Goal: Go to known website: Go to known website

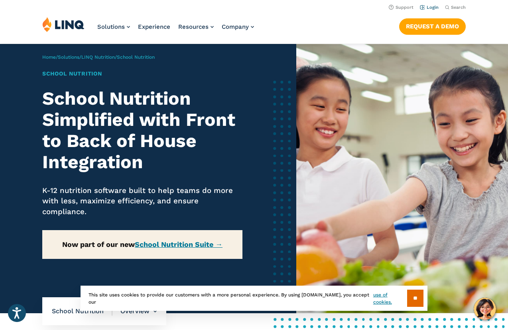
click at [434, 8] on link "Login" at bounding box center [429, 7] width 19 height 5
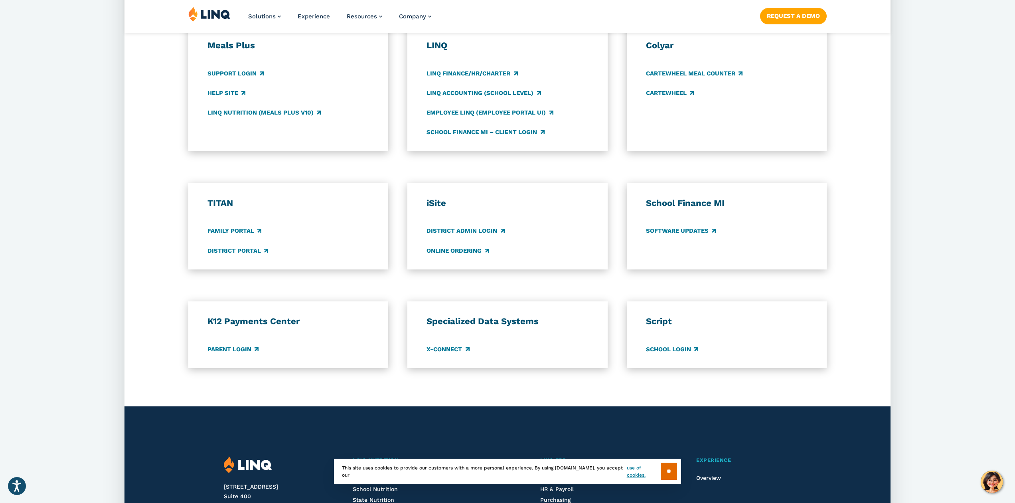
scroll to position [458, 0]
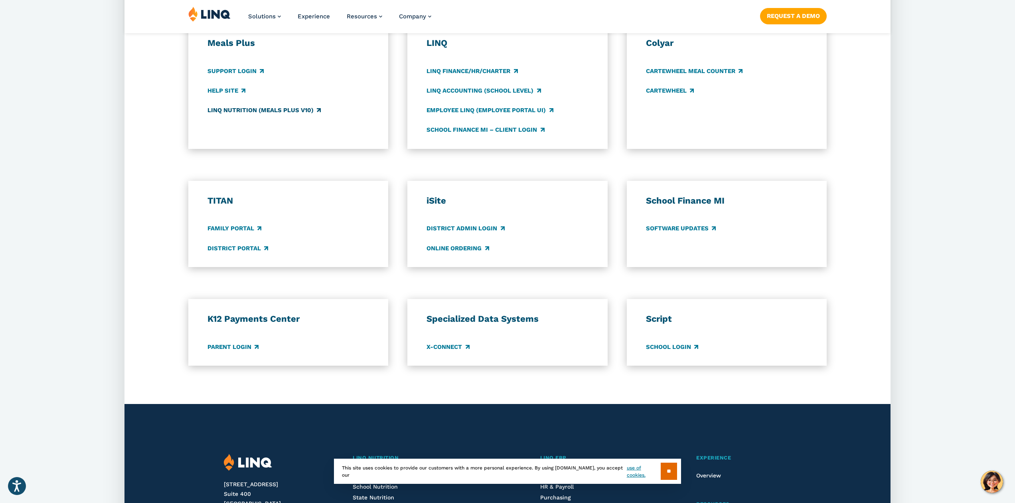
click at [289, 109] on link "LINQ Nutrition (Meals Plus v10)" at bounding box center [264, 110] width 113 height 9
click at [499, 131] on link "School Finance MI – Client Login" at bounding box center [486, 129] width 118 height 9
